Goal: Find specific page/section: Find specific page/section

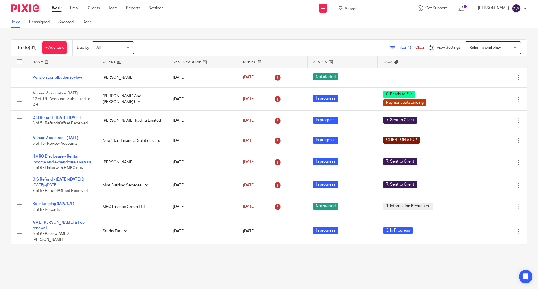
click at [363, 9] on input "Search" at bounding box center [369, 9] width 50 height 5
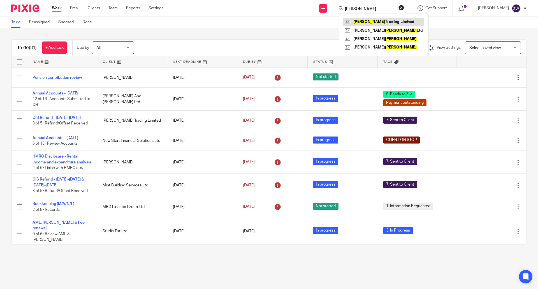
type input "doughty"
click at [251, 31] on div "To do (81) + Add task Due by All All Today Tomorrow This week Next week This mo…" at bounding box center [269, 142] width 538 height 228
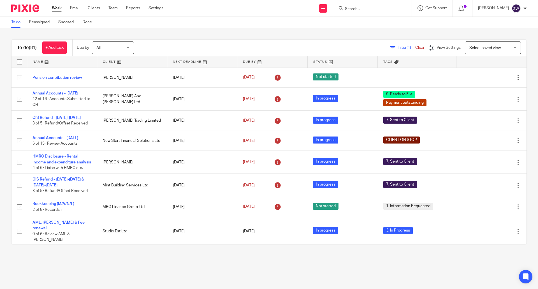
drag, startPoint x: 525, startPoint y: 8, endPoint x: 523, endPoint y: 9, distance: 2.9
click at [525, 8] on div at bounding box center [524, 8] width 3 height 3
click at [503, 41] on li "Logout" at bounding box center [505, 39] width 37 height 8
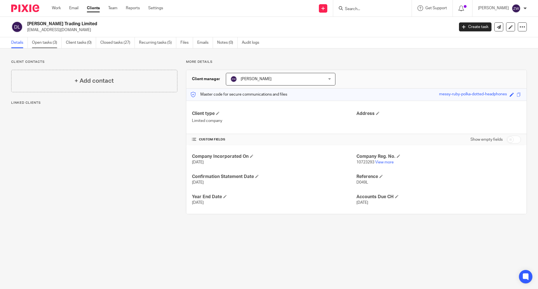
click at [41, 39] on link "Open tasks (3)" at bounding box center [47, 42] width 30 height 11
